Goal: Task Accomplishment & Management: Manage account settings

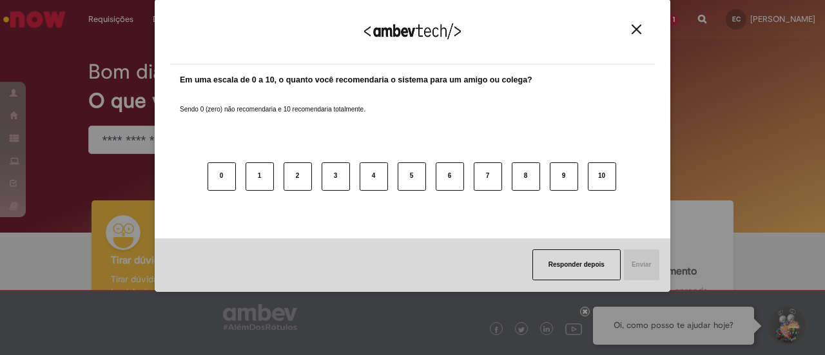
click at [642, 30] on button "Close" at bounding box center [636, 29] width 17 height 11
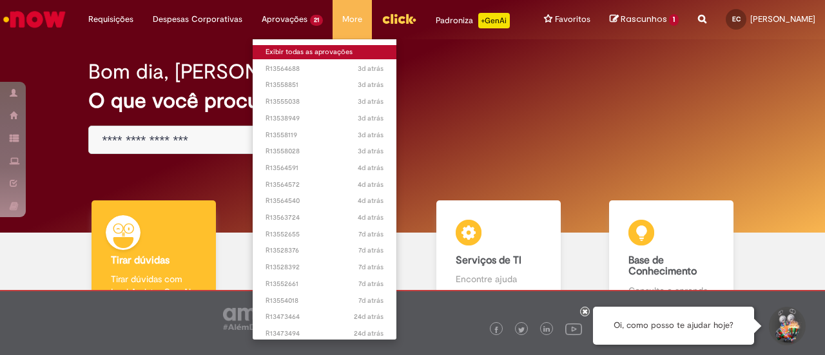
click at [294, 48] on link "Exibir todas as aprovações" at bounding box center [325, 52] width 144 height 14
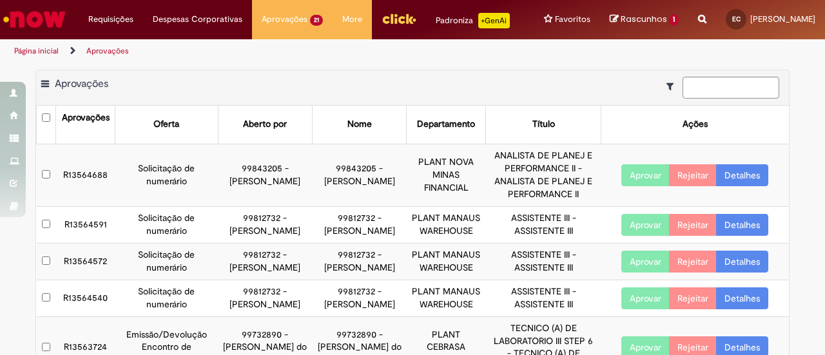
scroll to position [319, 0]
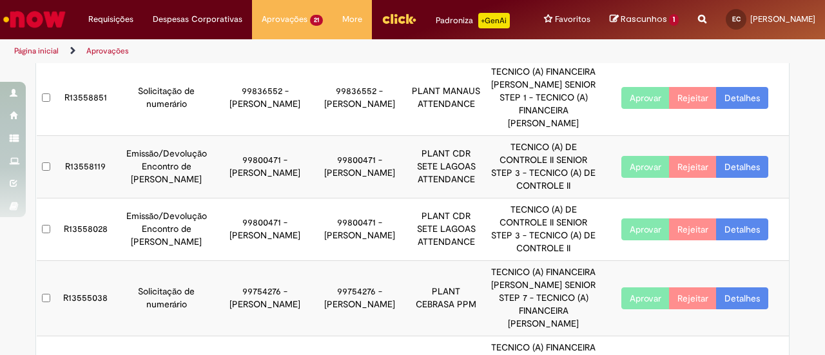
click at [726, 178] on link "Detalhes" at bounding box center [742, 167] width 52 height 22
click at [742, 178] on link "Detalhes" at bounding box center [742, 167] width 52 height 22
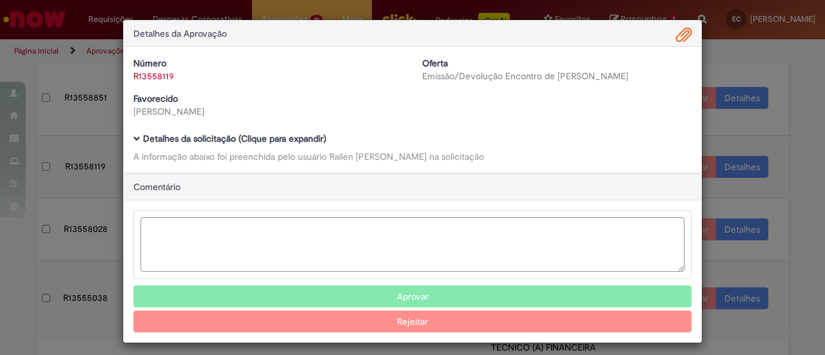
click at [680, 38] on span "Ambev Approval Modal" at bounding box center [683, 36] width 15 height 22
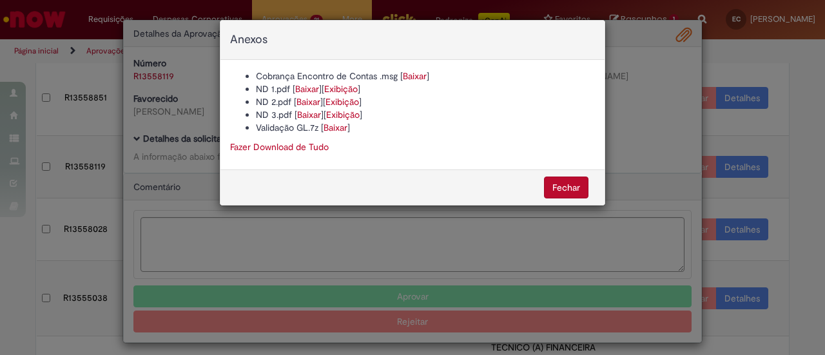
click at [407, 75] on link "Baixar" at bounding box center [415, 76] width 24 height 12
click at [347, 124] on link "Baixar" at bounding box center [336, 128] width 24 height 12
click at [323, 150] on link "Fazer Download de Tudo" at bounding box center [279, 147] width 99 height 12
click at [569, 182] on button "Fechar" at bounding box center [566, 188] width 44 height 22
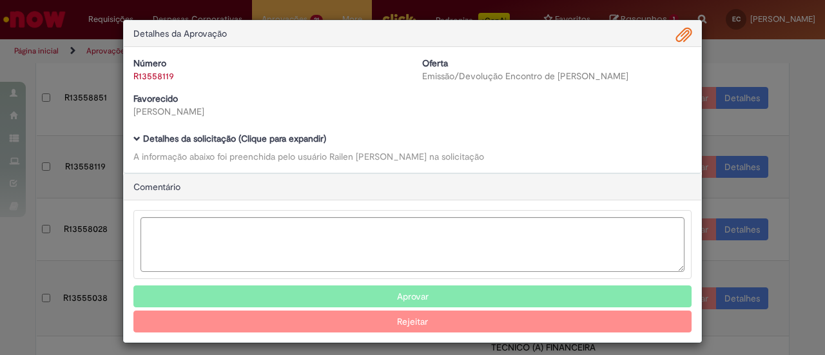
click at [526, 286] on button "Aprovar" at bounding box center [412, 297] width 558 height 22
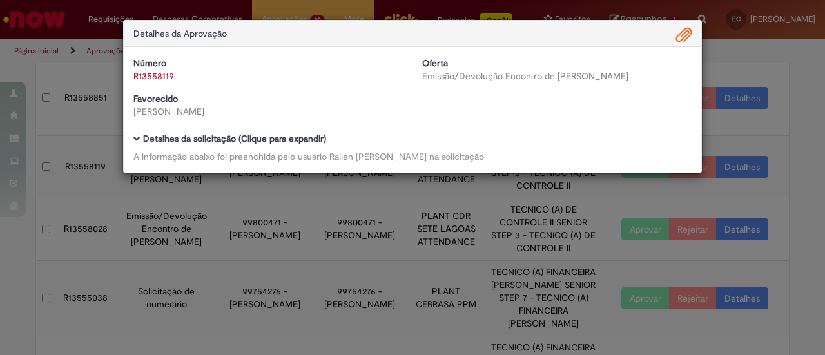
click at [794, 139] on div "Detalhes da Aprovação Número R13558119 Oferta Emissão/Devolução Encontro de Con…" at bounding box center [412, 177] width 825 height 355
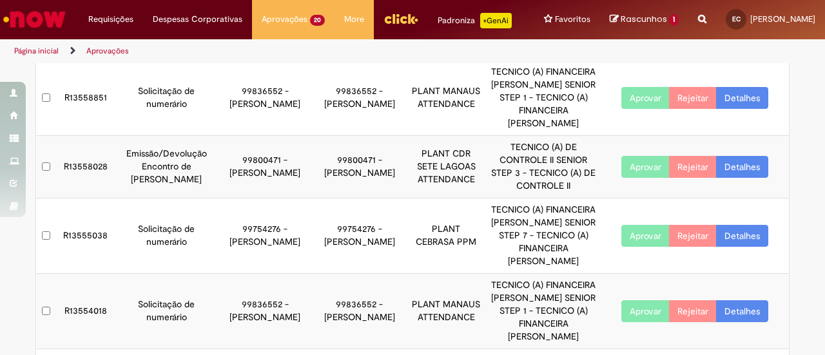
click at [729, 178] on link "Detalhes" at bounding box center [742, 167] width 52 height 22
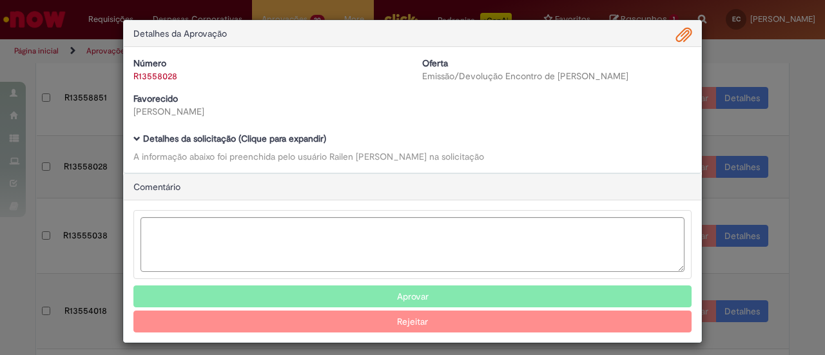
click at [682, 35] on span "Ambev Approval Modal" at bounding box center [683, 36] width 15 height 22
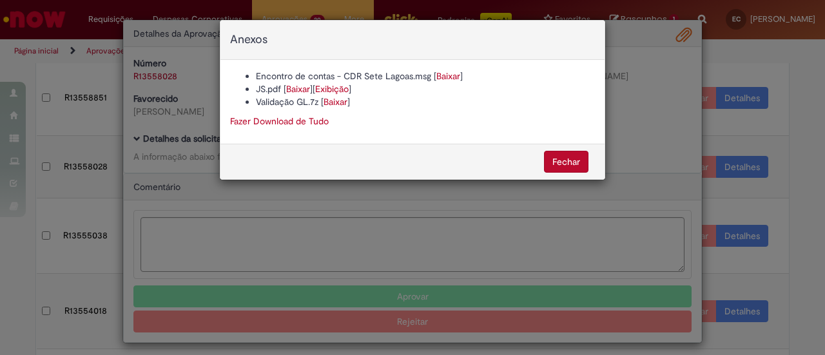
click at [307, 91] on link "Baixar" at bounding box center [298, 89] width 24 height 12
click at [573, 164] on button "Fechar" at bounding box center [566, 162] width 44 height 22
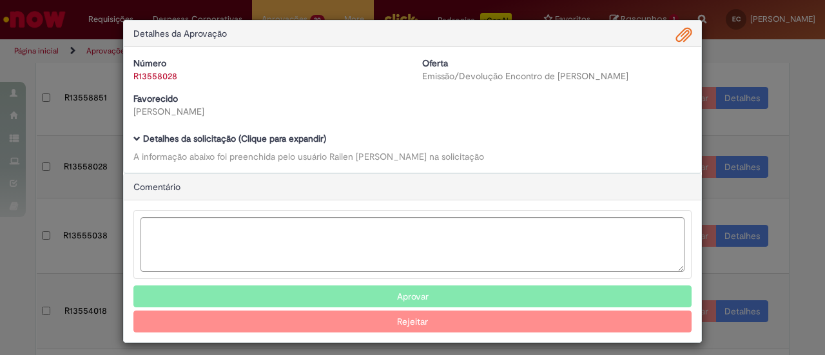
click at [553, 292] on button "Aprovar" at bounding box center [412, 297] width 558 height 22
